Goal: Task Accomplishment & Management: Manage account settings

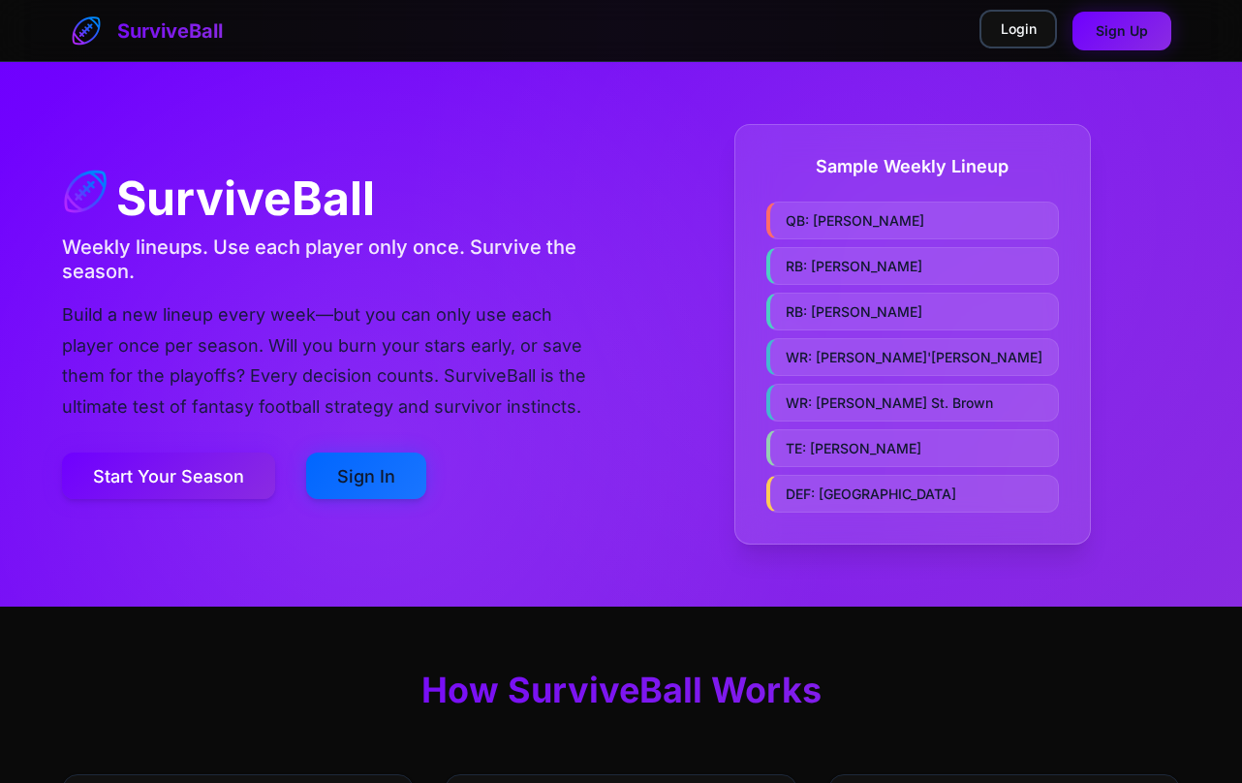
click at [1021, 32] on link "Login" at bounding box center [1019, 29] width 78 height 39
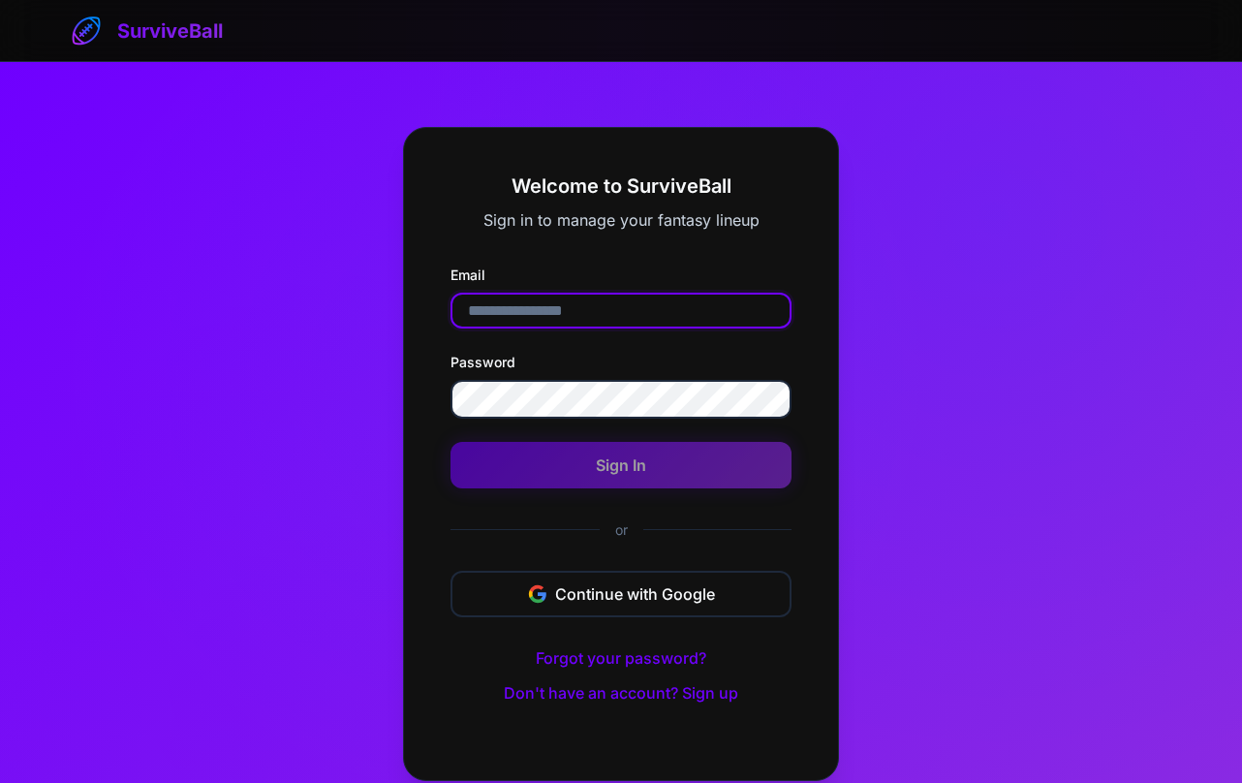
type input "**********"
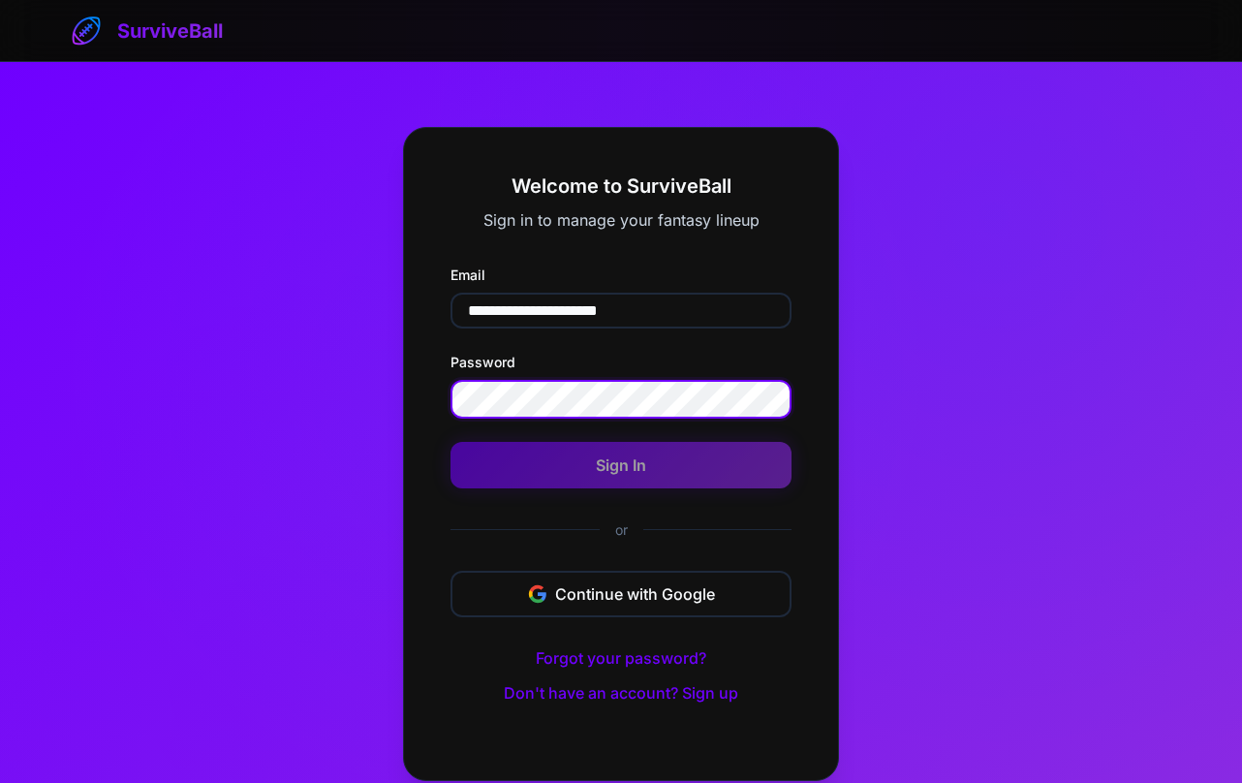
click at [621, 466] on button "Sign In" at bounding box center [621, 465] width 341 height 47
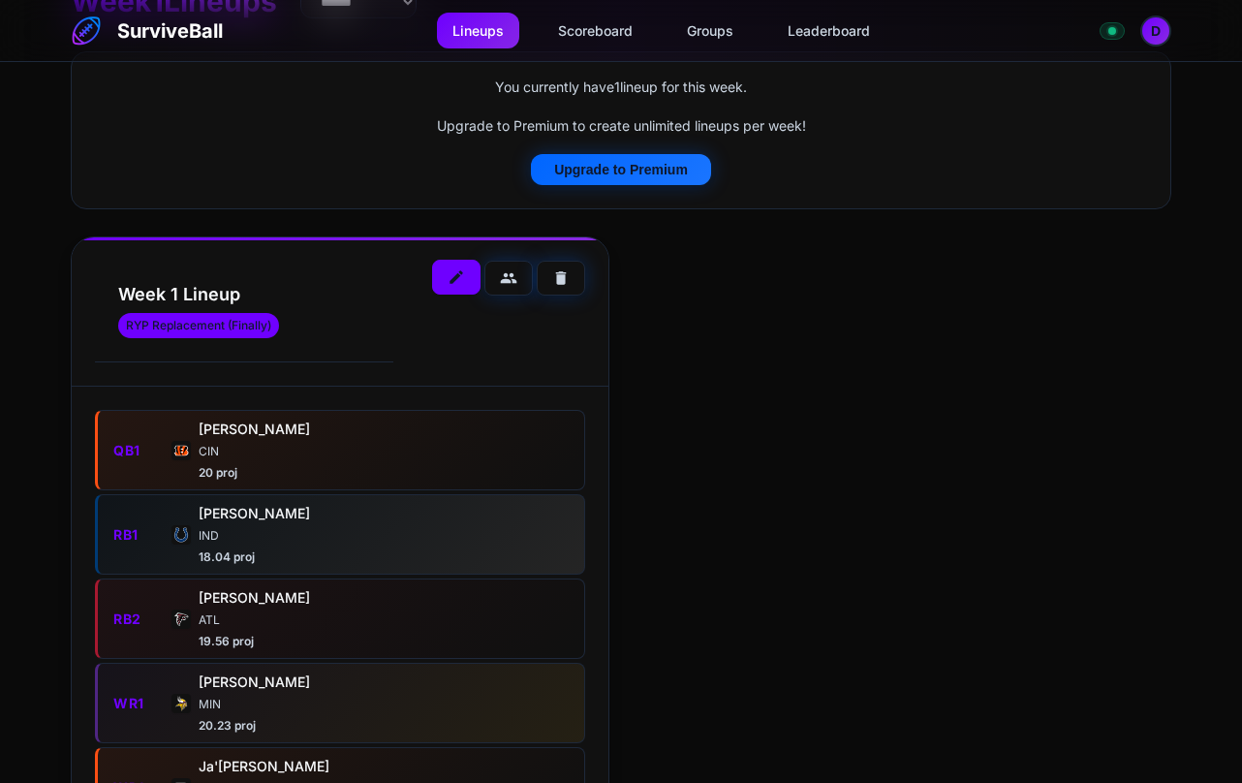
click at [455, 286] on button "edit" at bounding box center [456, 277] width 48 height 35
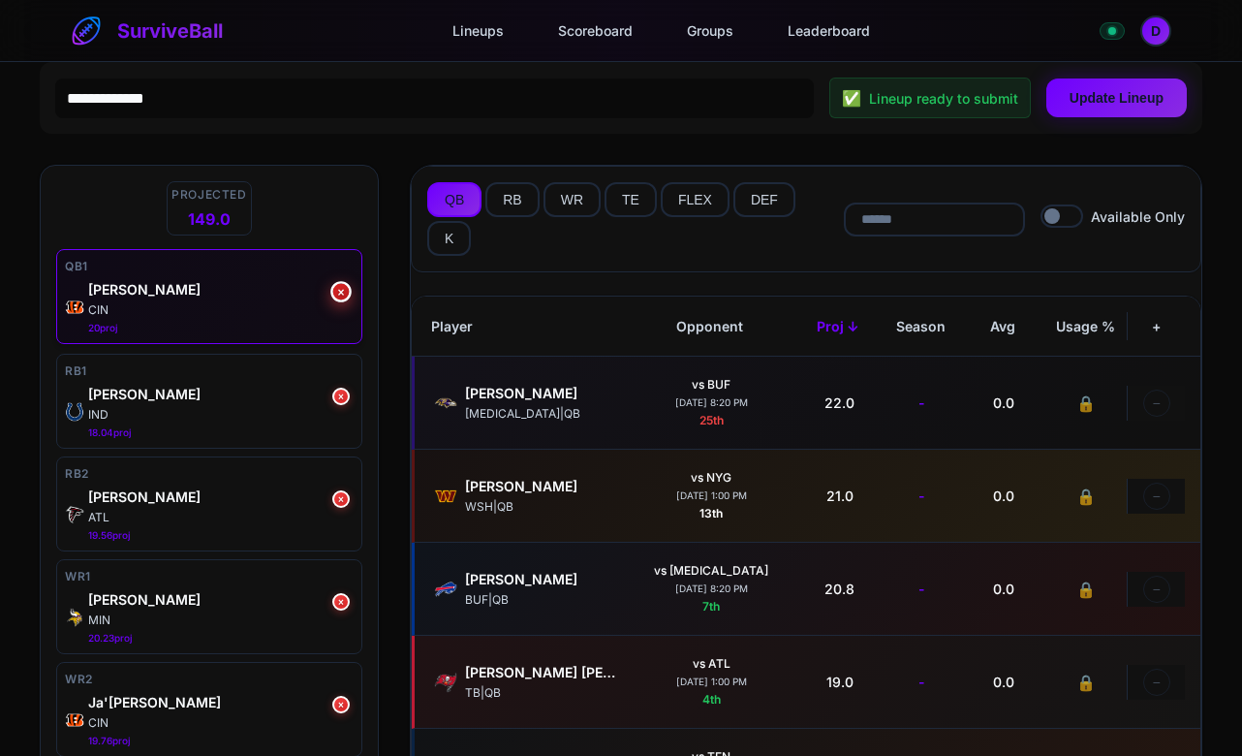
click at [340, 296] on button "×" at bounding box center [340, 291] width 21 height 21
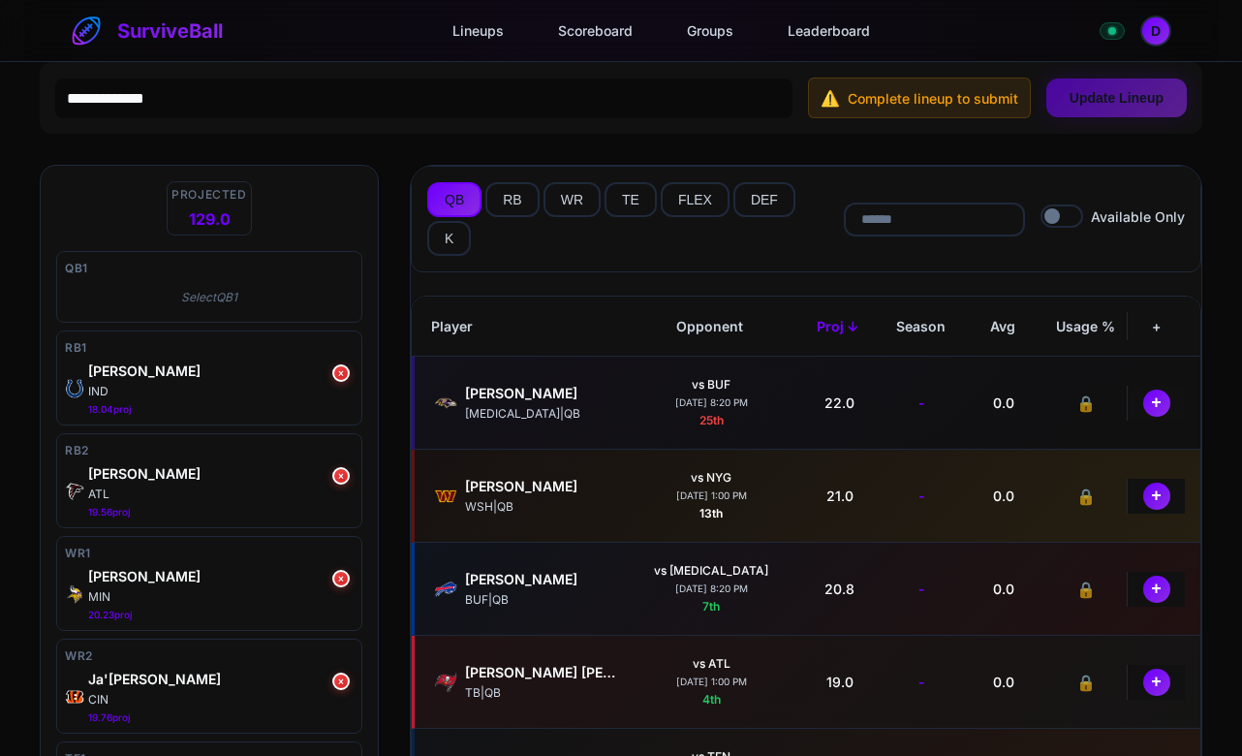
click at [451, 189] on button "QB" at bounding box center [454, 199] width 54 height 35
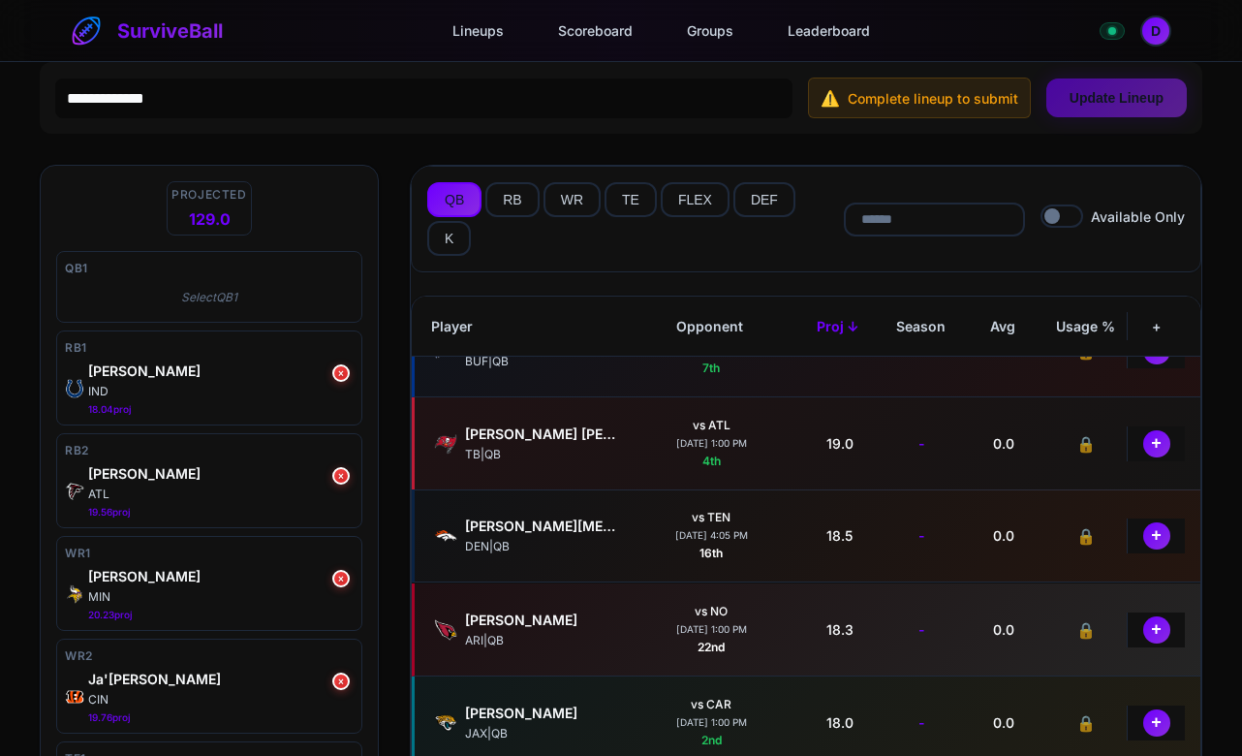
scroll to position [258, 0]
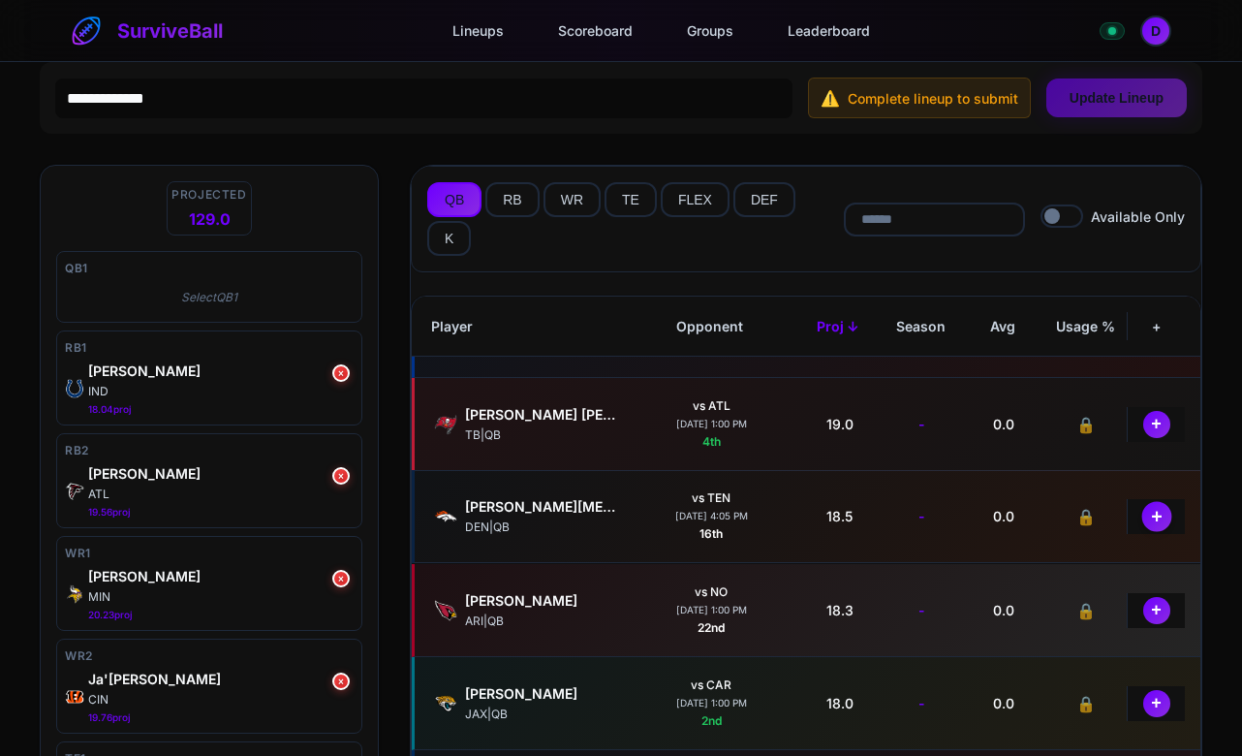
click at [1144, 519] on button "+" at bounding box center [1157, 516] width 30 height 30
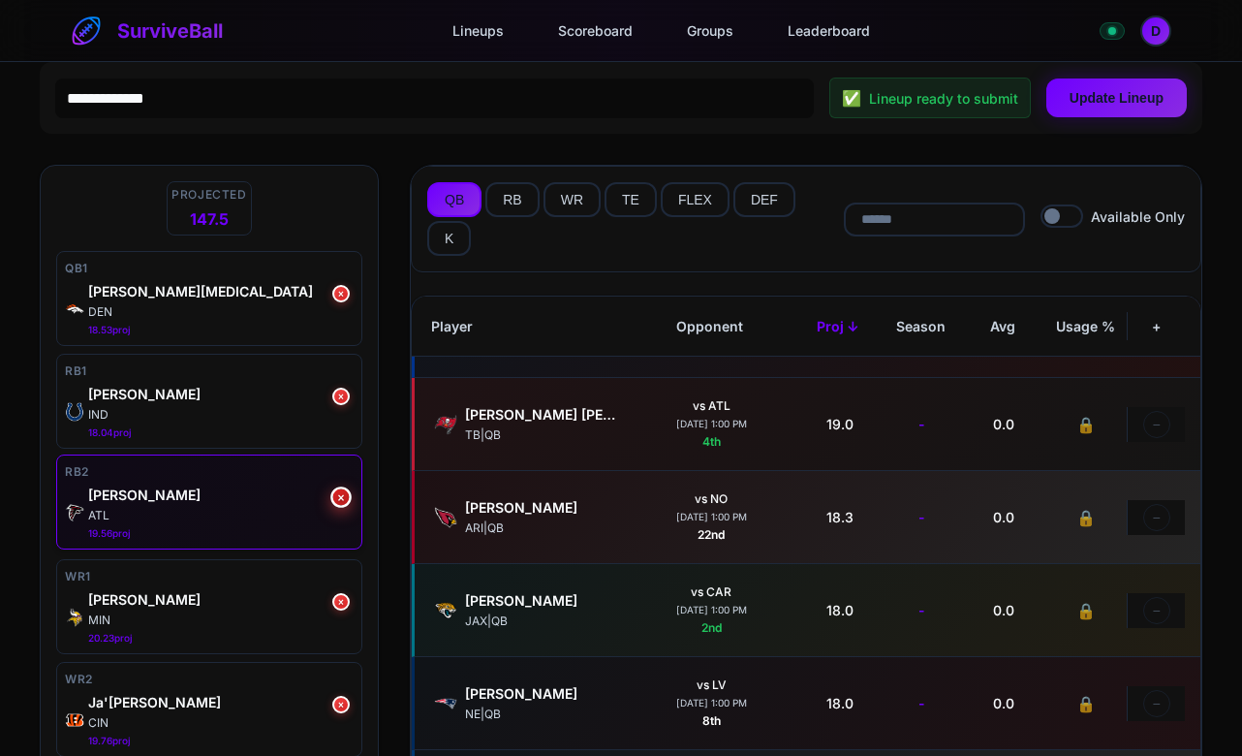
click at [336, 496] on button "×" at bounding box center [340, 496] width 21 height 21
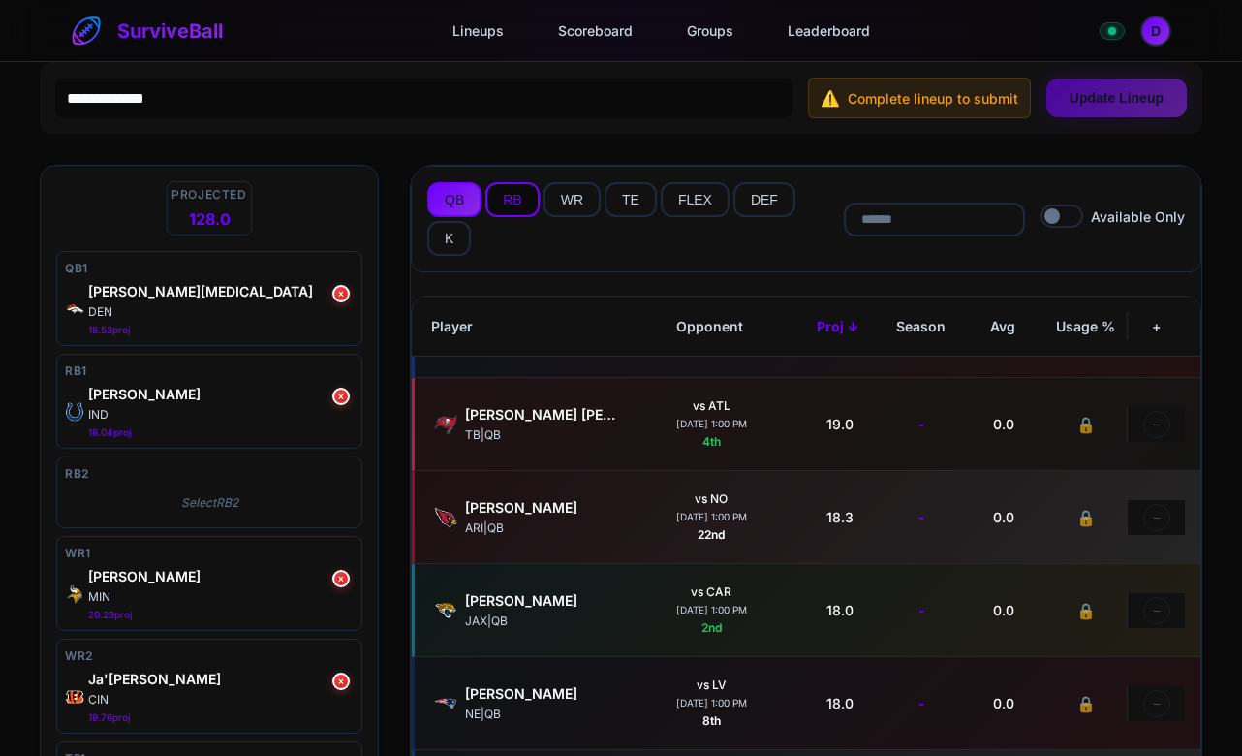
click at [524, 201] on button "RB" at bounding box center [512, 199] width 53 height 35
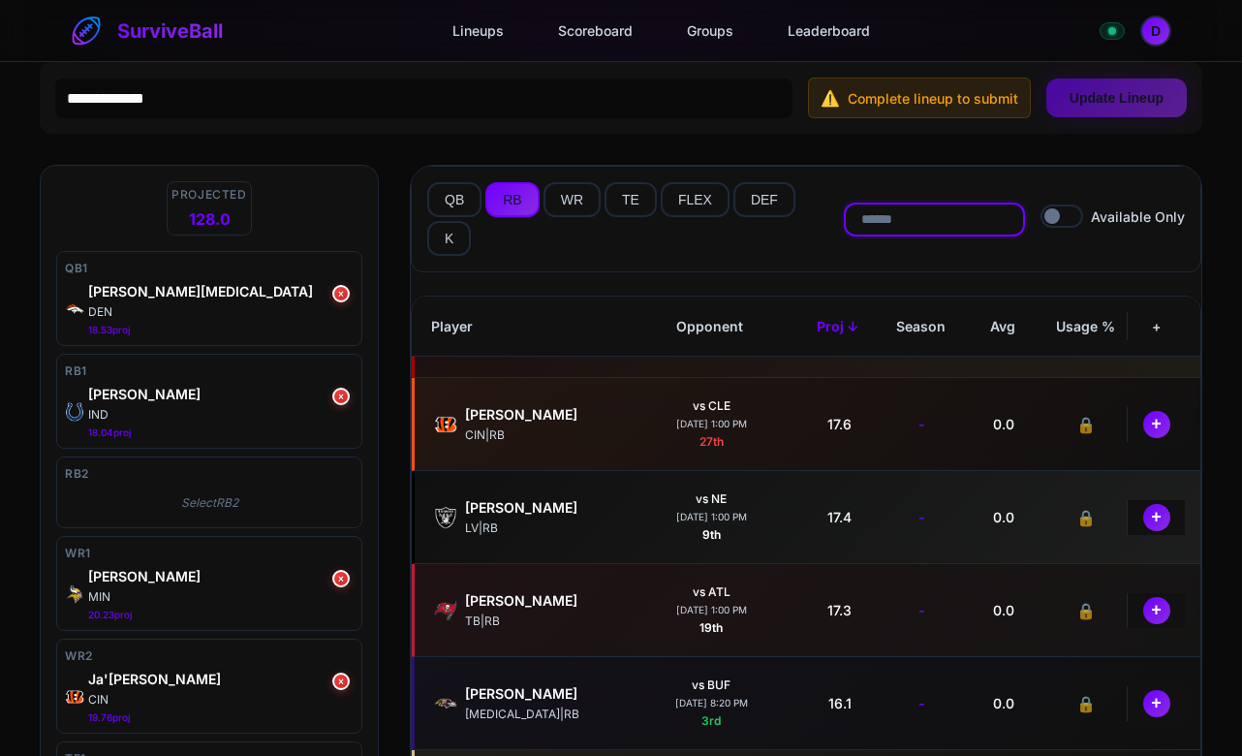
click at [891, 226] on input "text" at bounding box center [934, 219] width 177 height 30
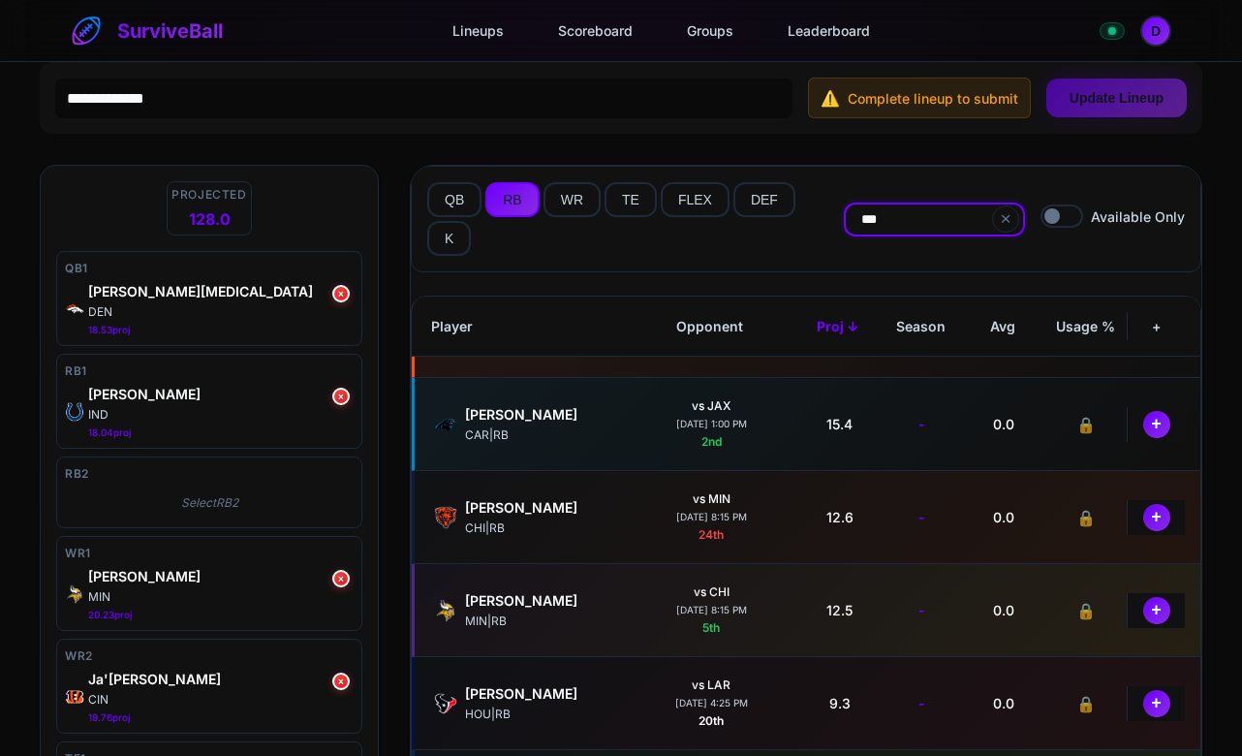
scroll to position [0, 0]
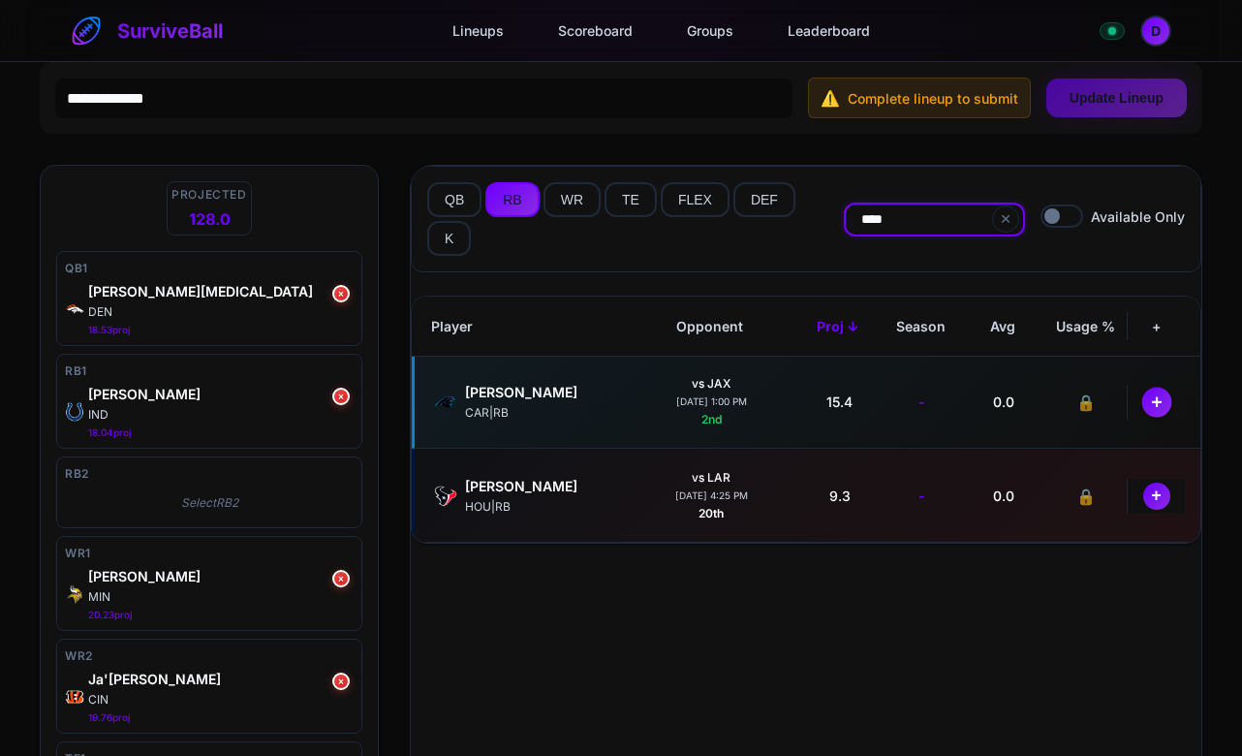
type input "****"
click at [1162, 407] on button "+" at bounding box center [1157, 402] width 30 height 30
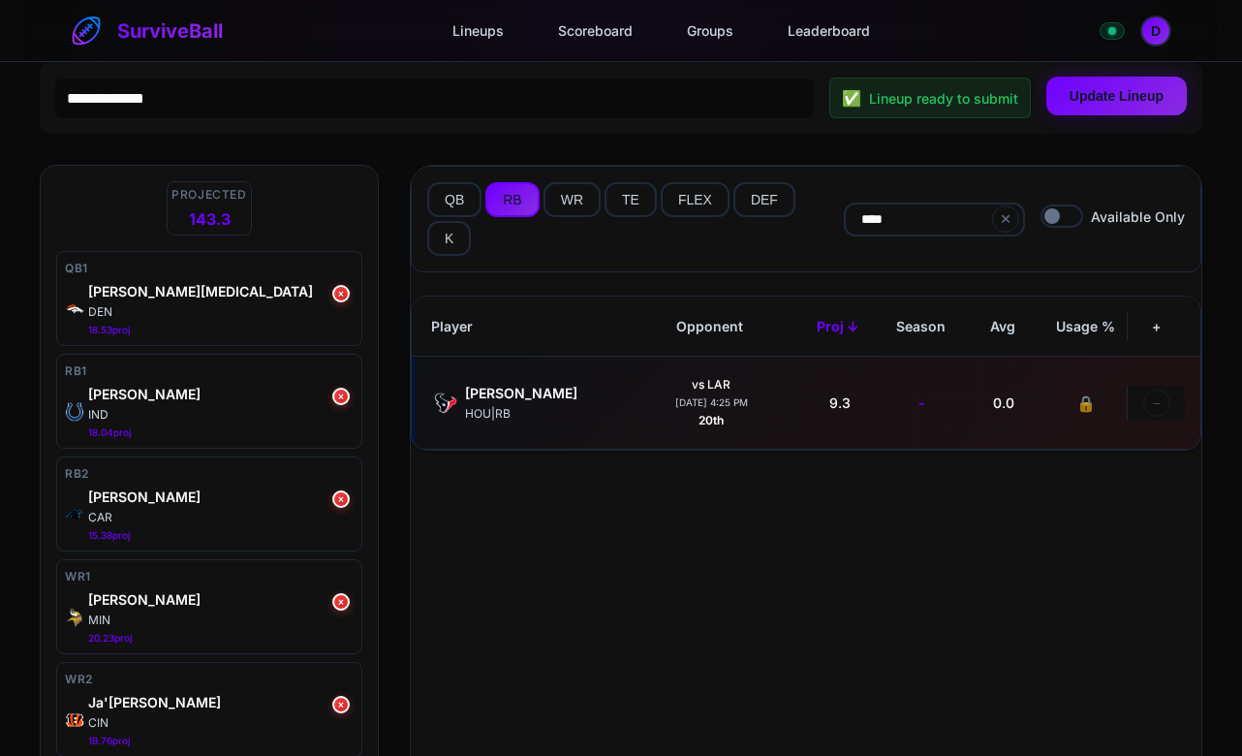
click at [1105, 114] on button "Update Lineup" at bounding box center [1117, 96] width 141 height 39
